Goal: Transaction & Acquisition: Purchase product/service

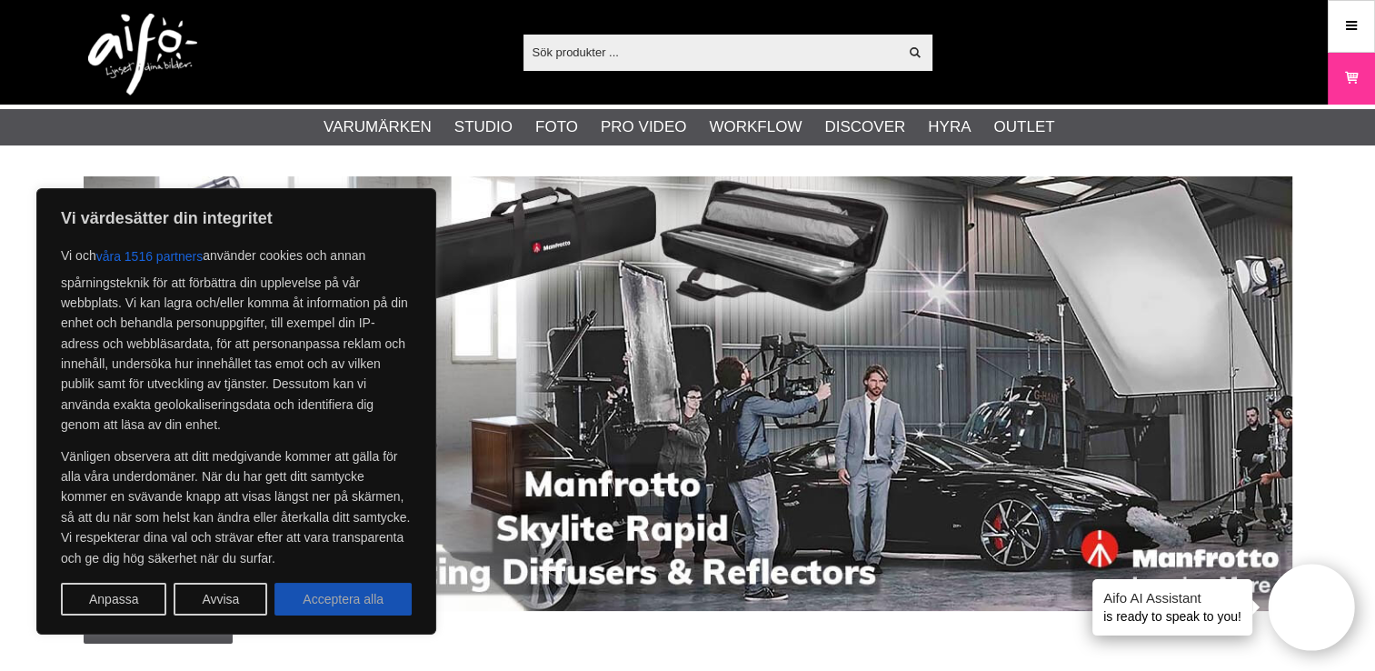
click at [354, 605] on button "Acceptera alla" at bounding box center [342, 599] width 137 height 33
checkbox input "true"
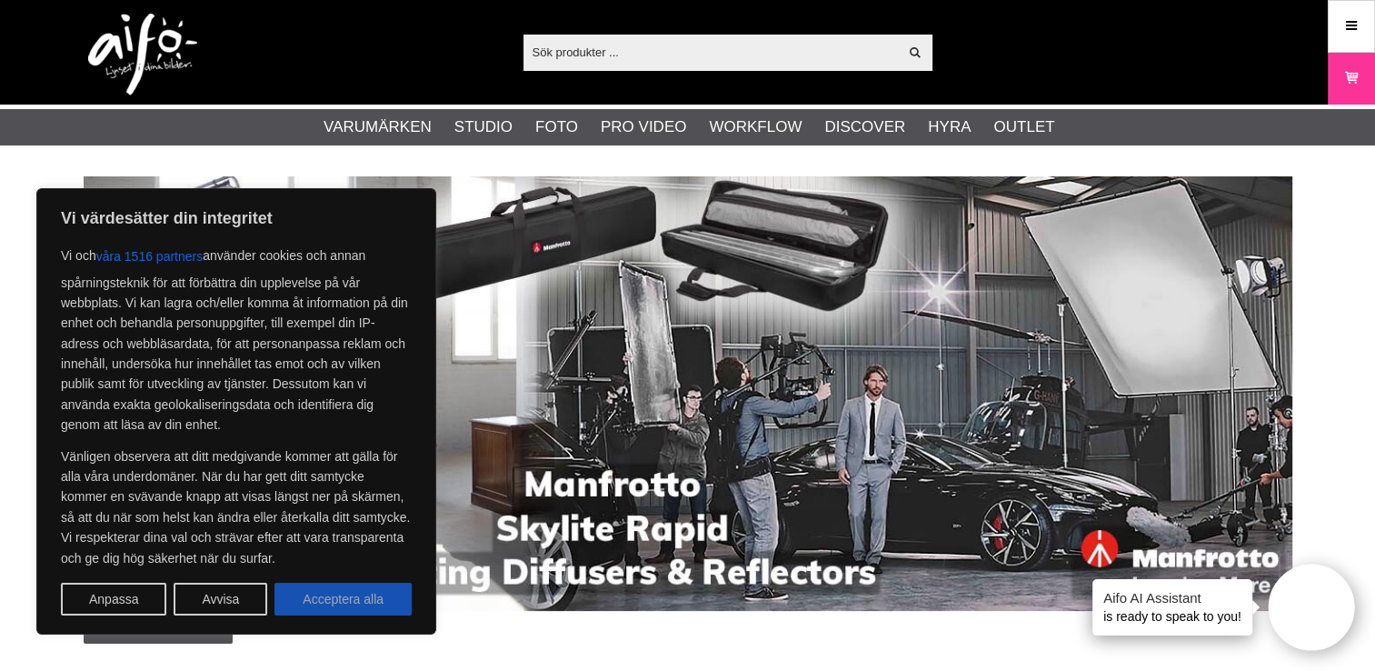
checkbox input "true"
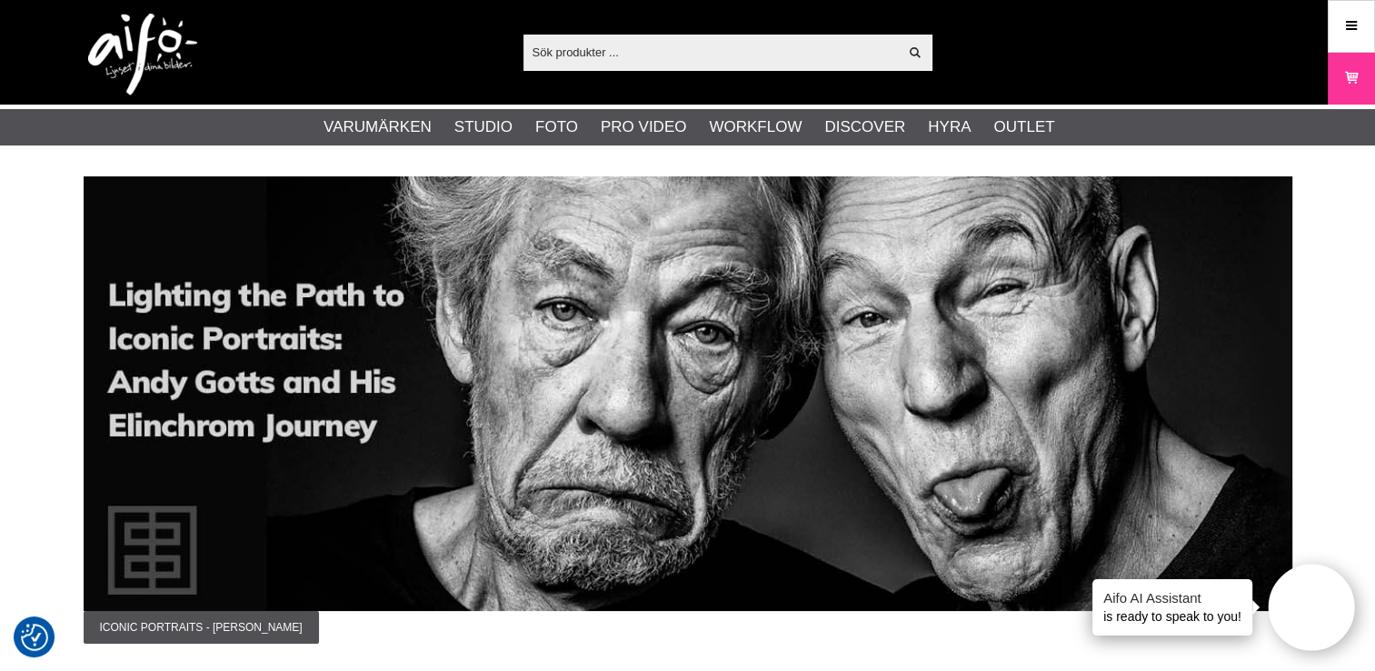
click at [603, 49] on input "text" at bounding box center [711, 51] width 375 height 27
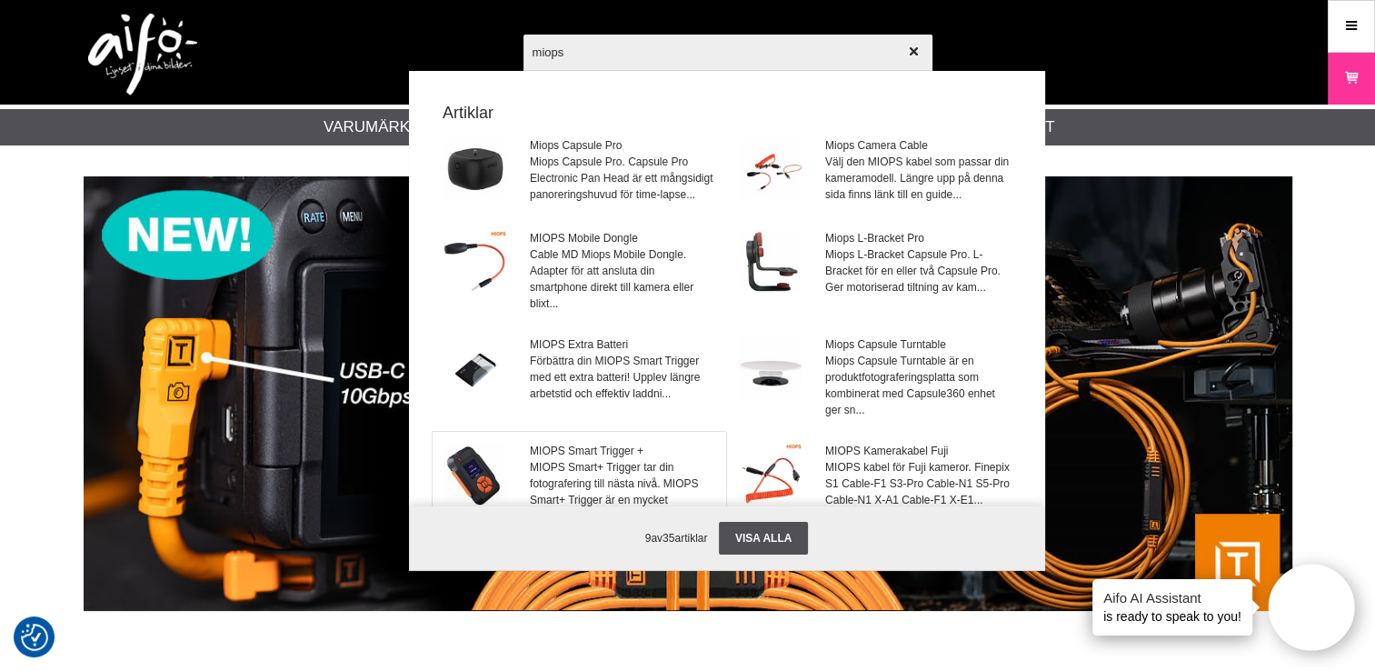
type input "miops"
click at [585, 483] on span "MIOPS Smart+ Trigger tar din fotografering till nästa nivå. MIOPS Smart+ Trigge…" at bounding box center [622, 491] width 184 height 65
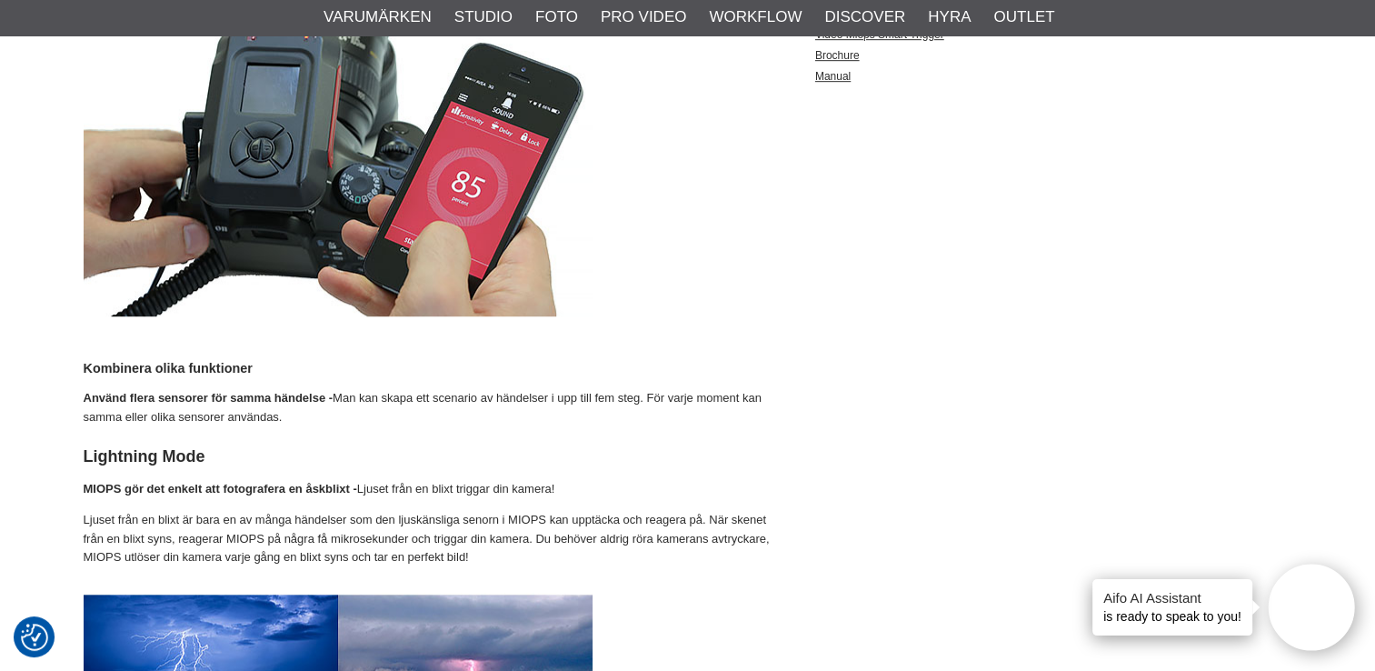
scroll to position [1436, 0]
